Goal: Information Seeking & Learning: Learn about a topic

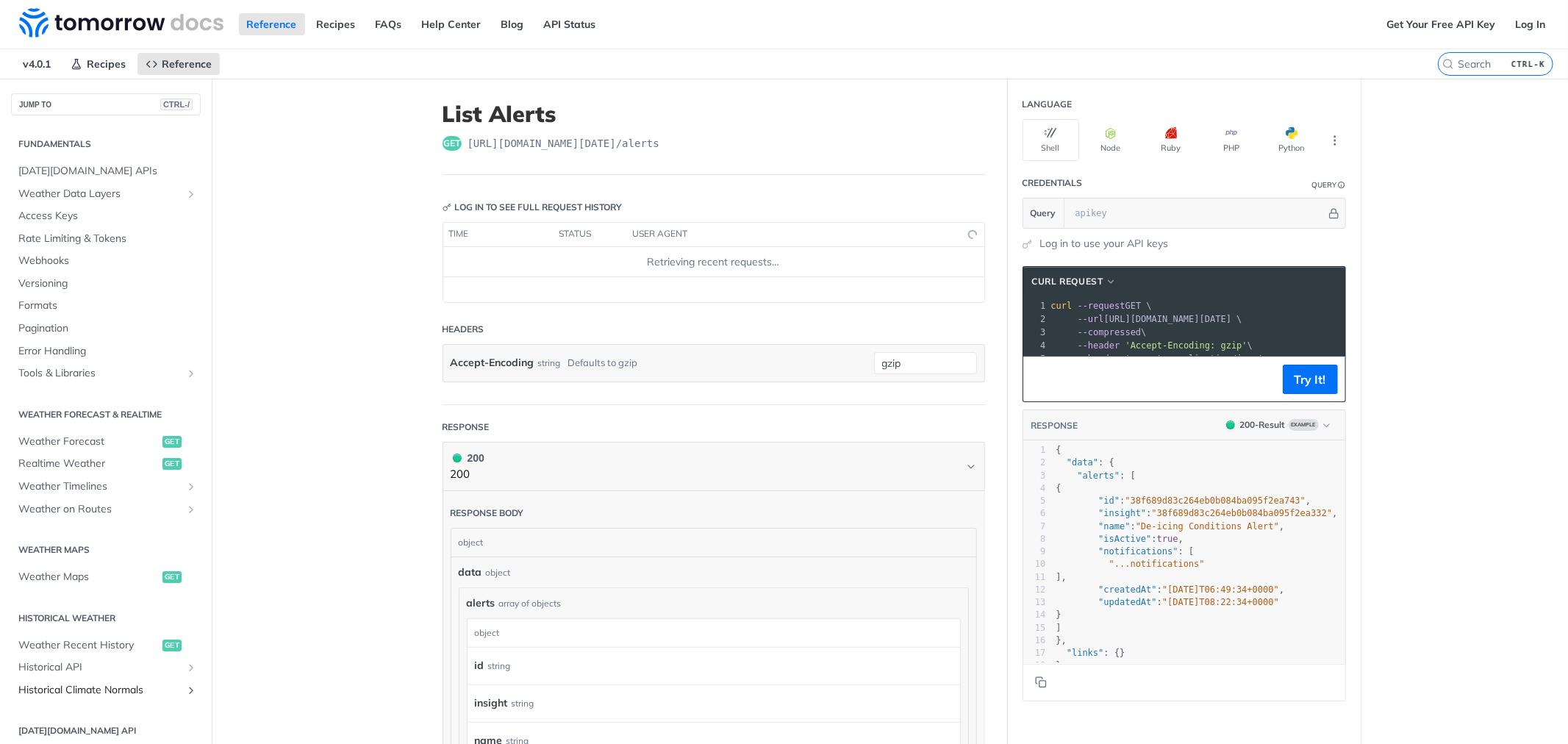
scroll to position [232, 0]
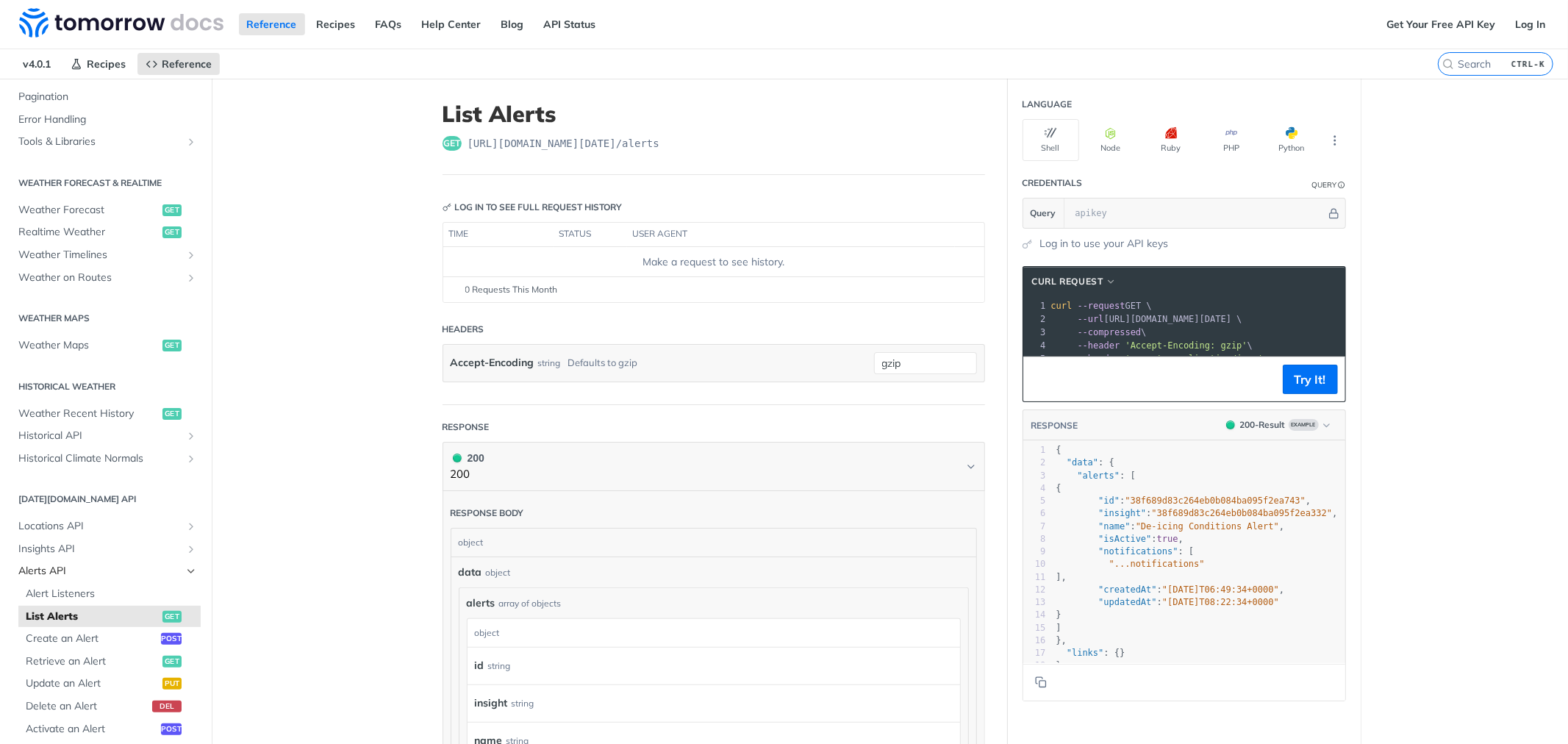
click at [185, 569] on icon "Hide subpages for Alerts API" at bounding box center [191, 571] width 12 height 12
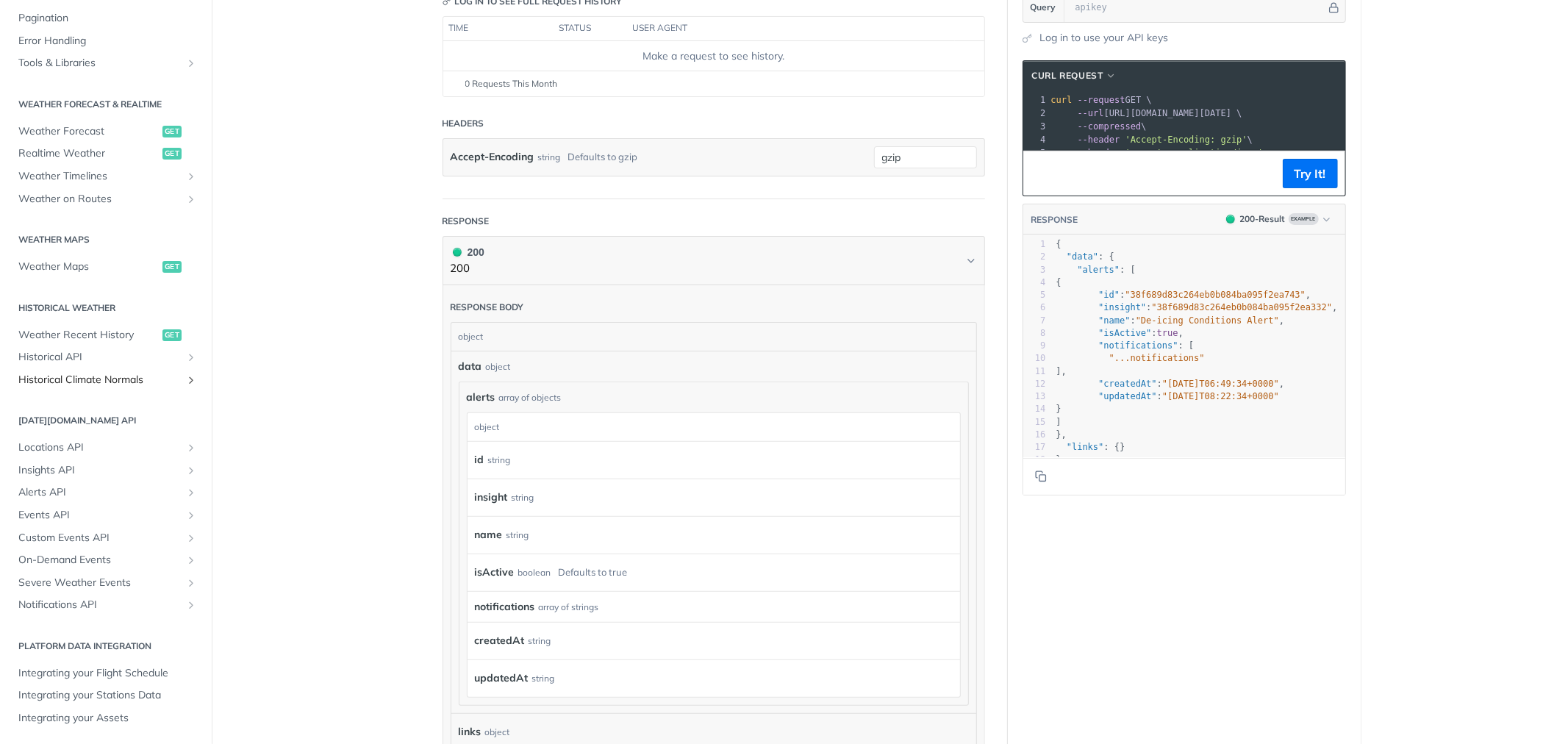
scroll to position [245, 0]
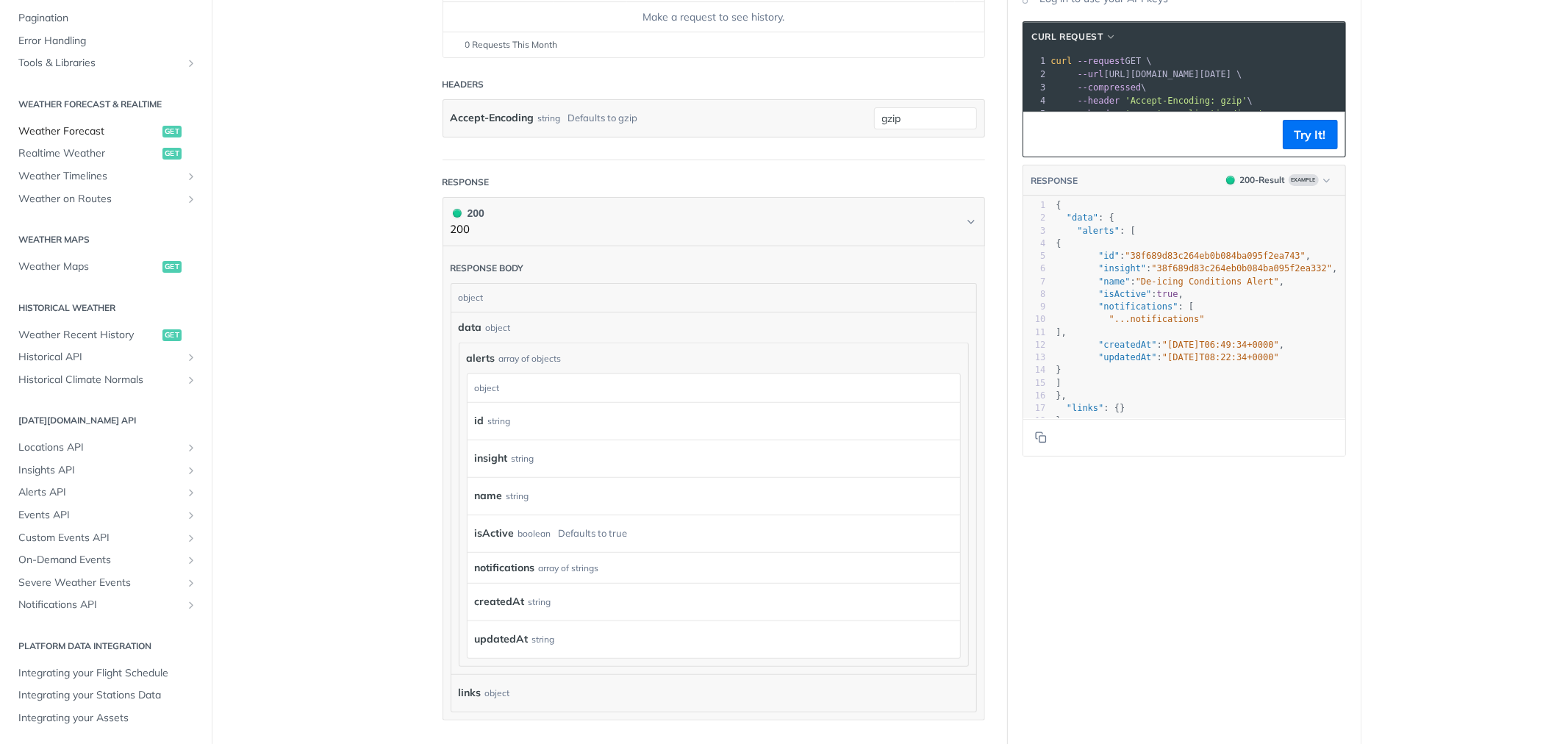
click at [70, 127] on span "Weather Forecast" at bounding box center [88, 131] width 141 height 15
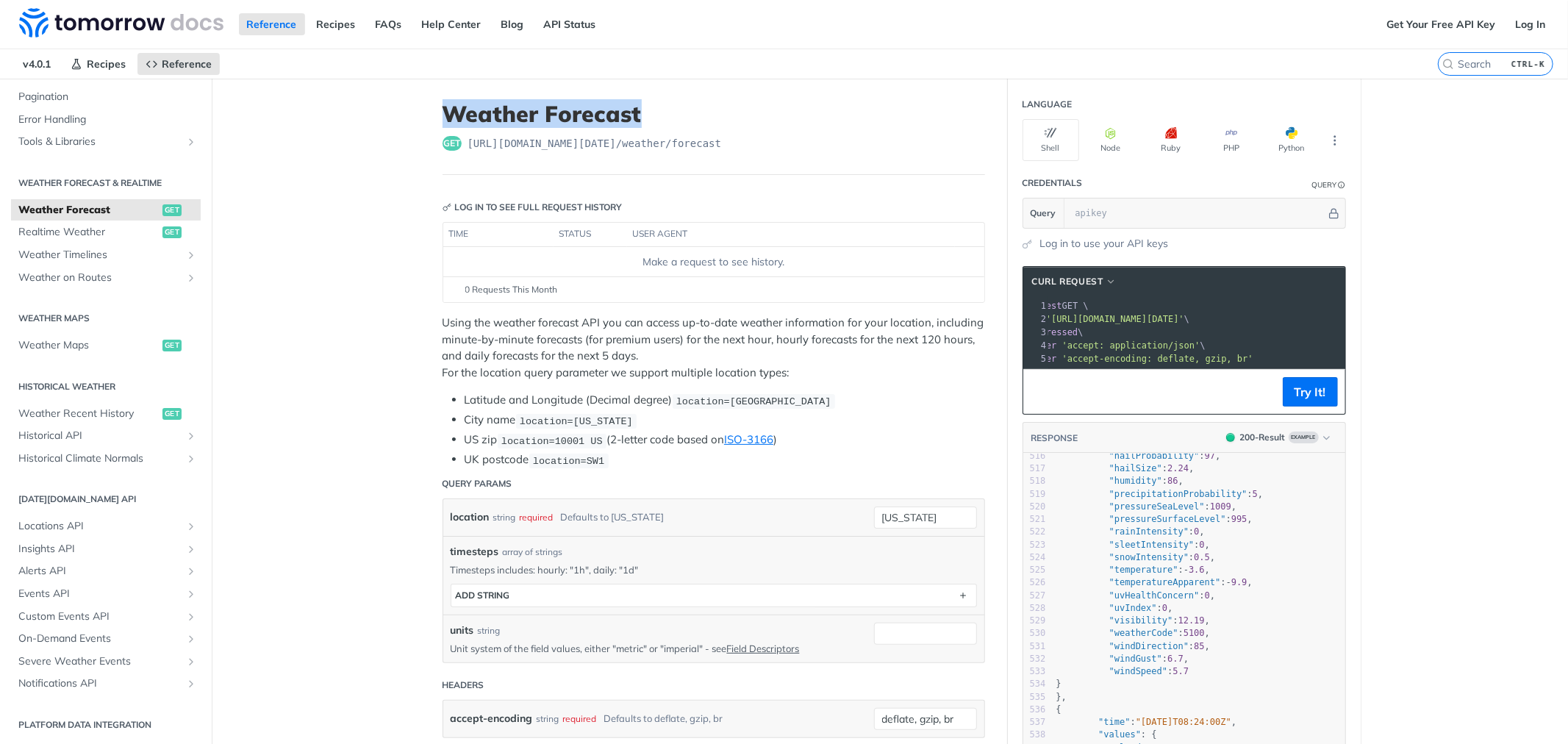
drag, startPoint x: 443, startPoint y: 114, endPoint x: 629, endPoint y: 110, distance: 186.0
click at [629, 110] on h1 "Weather Forecast" at bounding box center [714, 113] width 543 height 27
copy h1 "Weather Forecast"
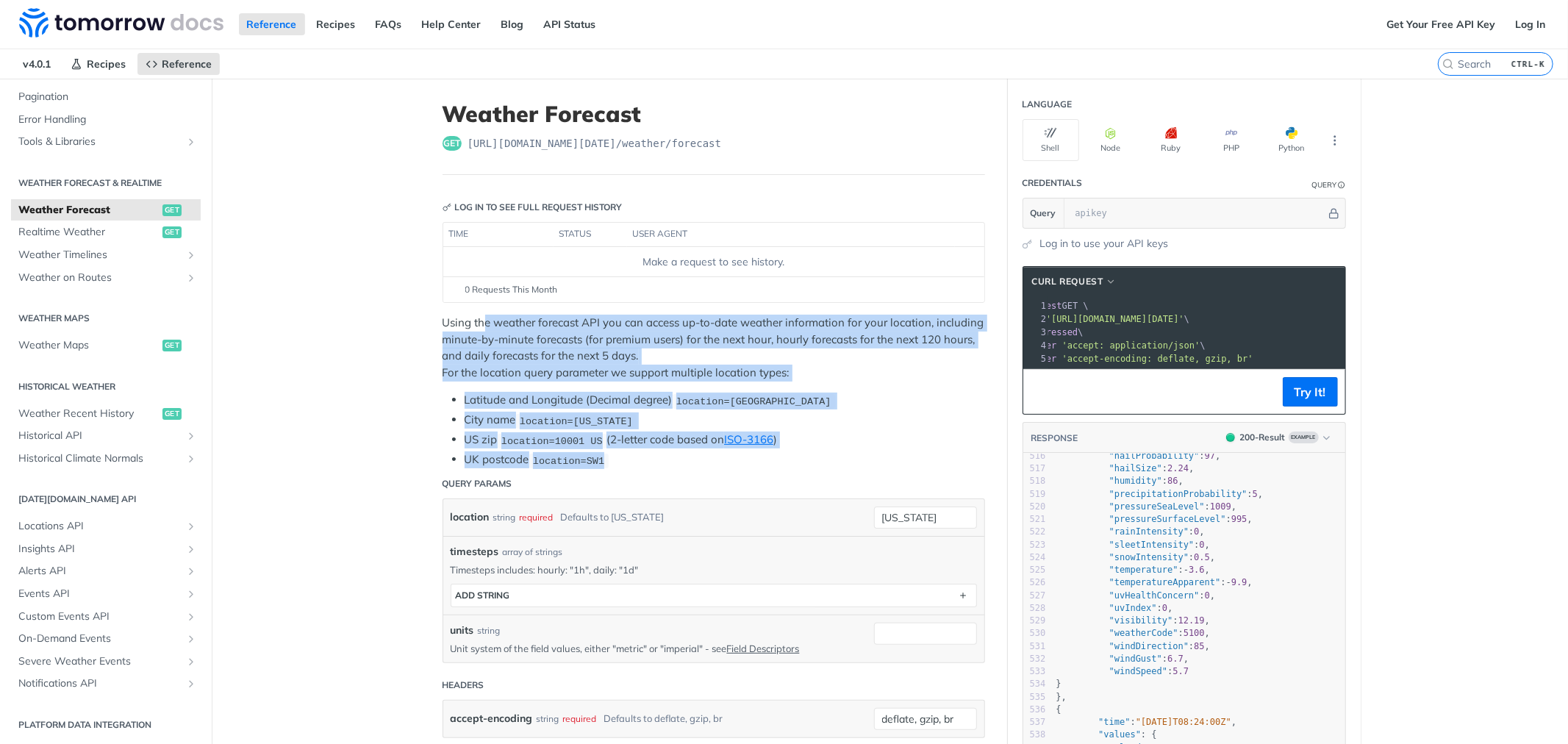
drag, startPoint x: 480, startPoint y: 319, endPoint x: 596, endPoint y: 456, distance: 179.5
click at [596, 456] on div "Using the weather forecast API you can access up-to-date weather information fo…" at bounding box center [714, 391] width 543 height 153
copy div "e weather forecast API you can access up-to-date weather information for your l…"
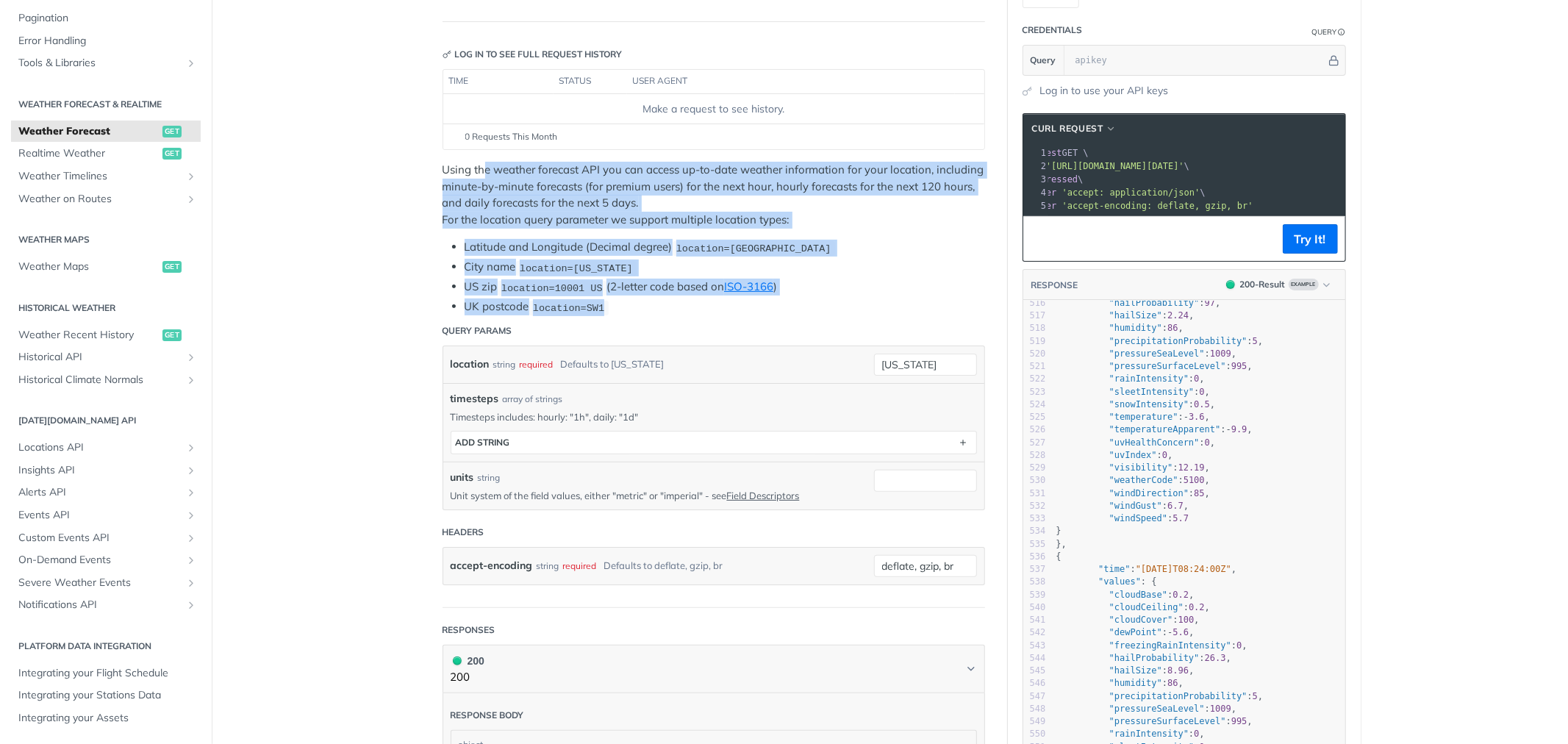
scroll to position [163, 0]
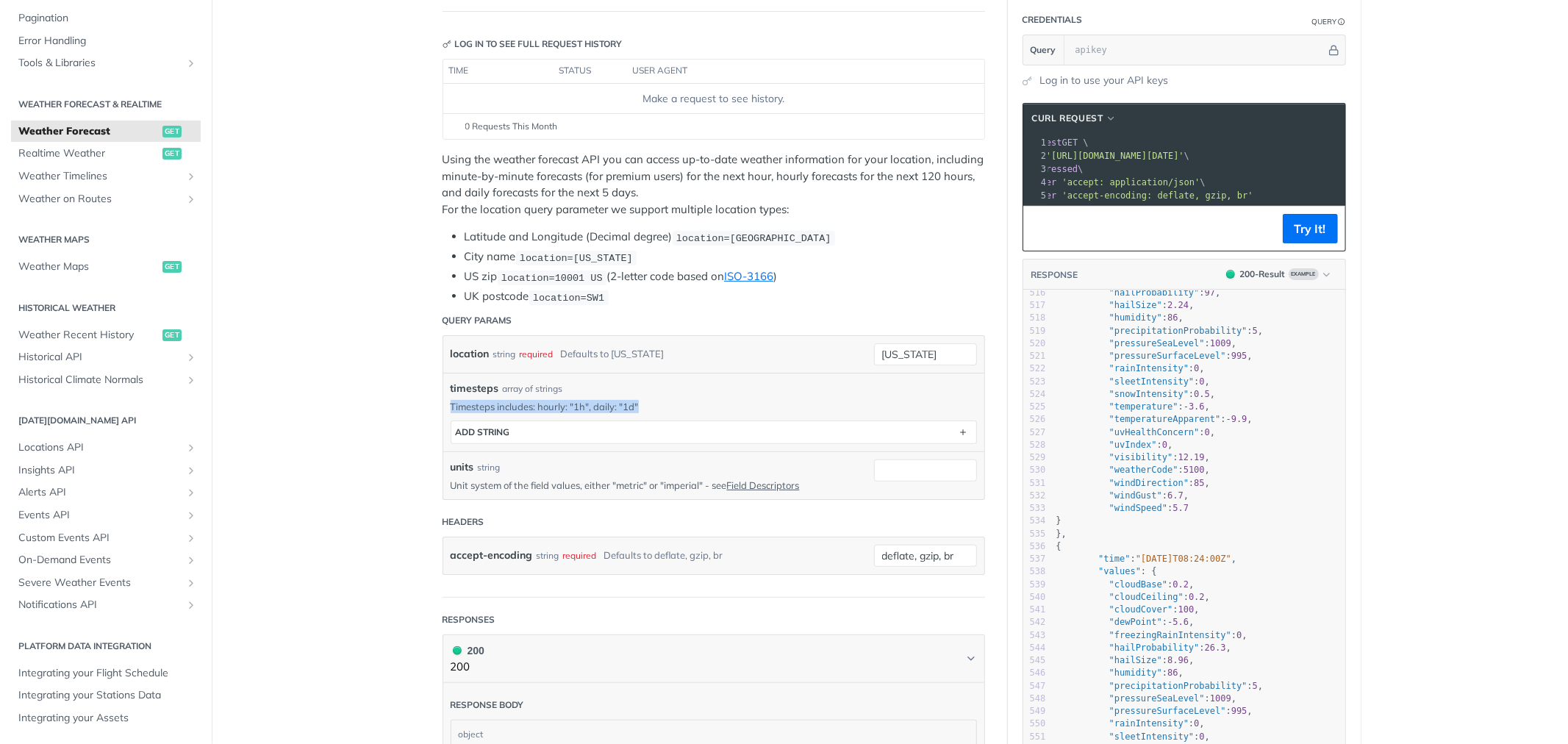
drag, startPoint x: 651, startPoint y: 405, endPoint x: 444, endPoint y: 407, distance: 207.0
click at [450, 407] on p "Timesteps includes: hourly: "1h", daily: "1d"" at bounding box center [713, 406] width 526 height 13
copy p "Timesteps includes: hourly: "1h", daily: "1d""
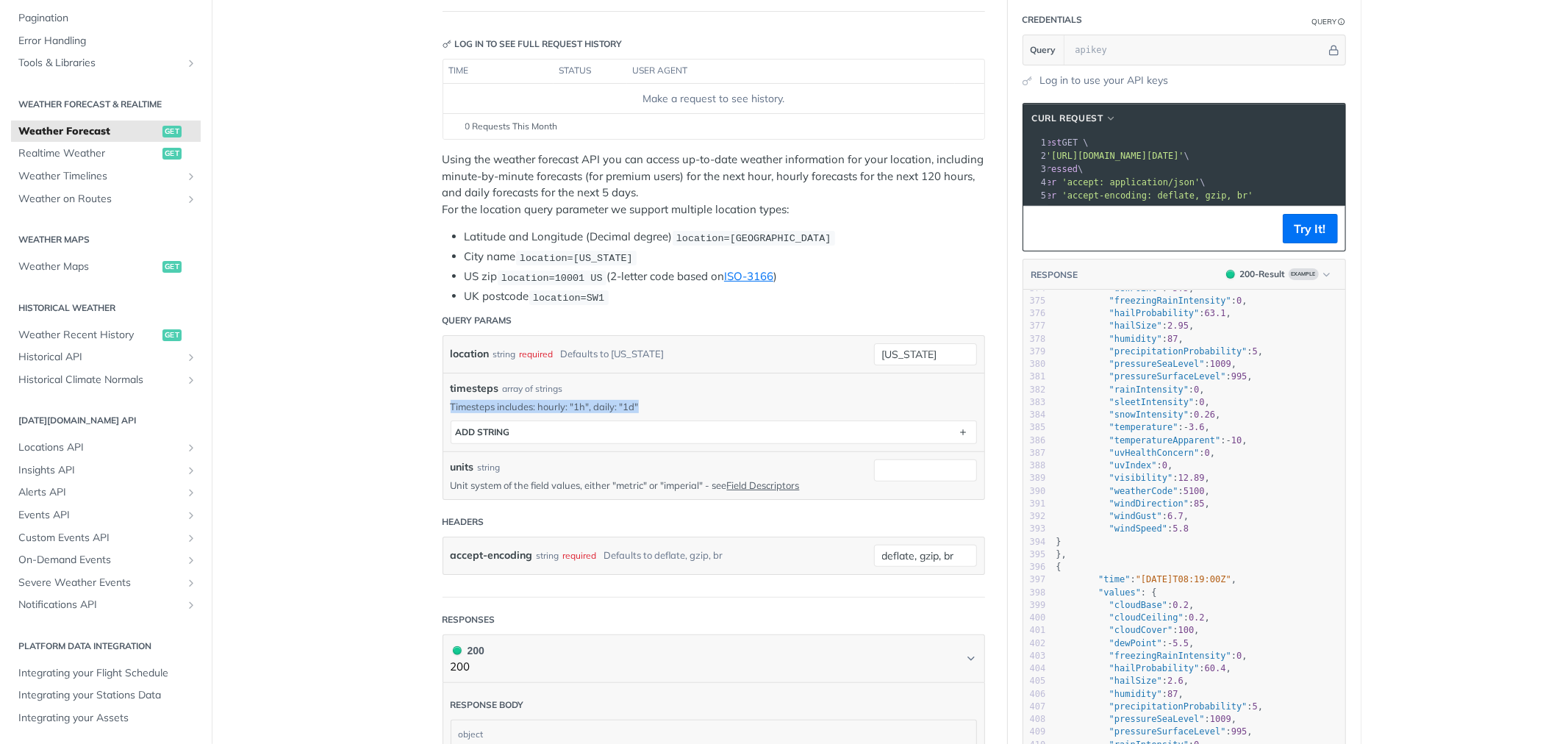
scroll to position [4736, 0]
